Goal: Entertainment & Leisure: Consume media (video, audio)

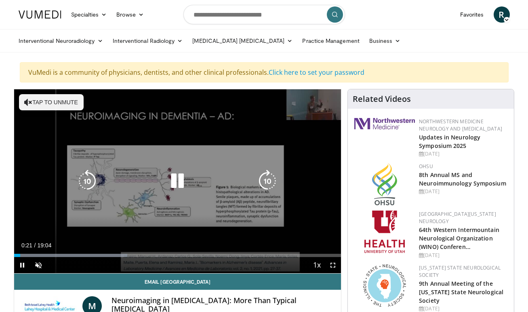
click at [47, 106] on button "Tap to unmute" at bounding box center [51, 102] width 65 height 16
click at [181, 182] on icon "Video Player" at bounding box center [177, 181] width 23 height 23
click at [91, 182] on icon "Video Player" at bounding box center [87, 181] width 23 height 23
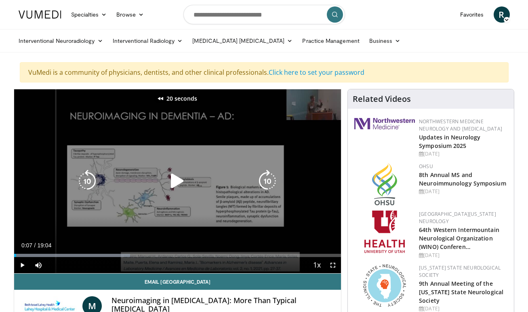
click at [91, 182] on icon "Video Player" at bounding box center [87, 181] width 23 height 23
